Goal: Navigation & Orientation: Find specific page/section

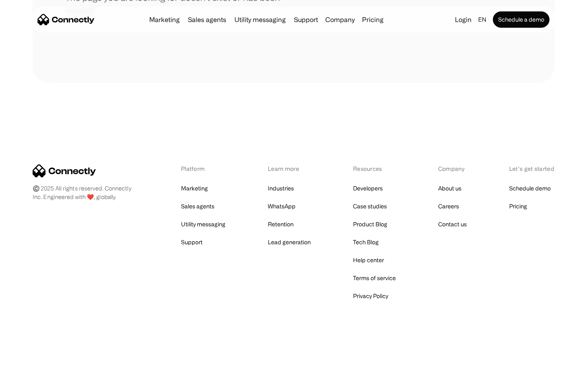
scroll to position [149, 0]
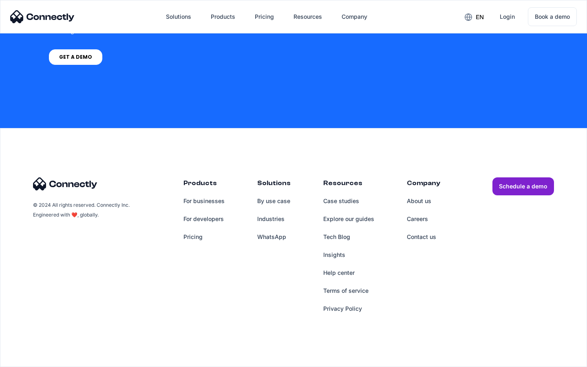
scroll to position [618, 0]
